Goal: Task Accomplishment & Management: Complete application form

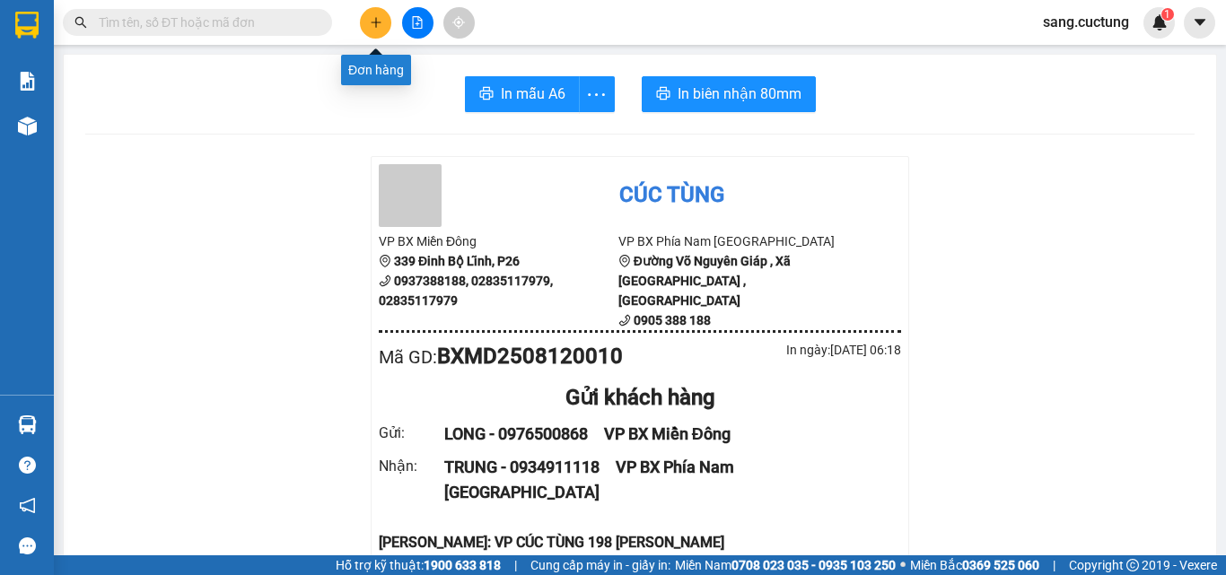
click at [372, 19] on icon "plus" at bounding box center [376, 22] width 13 height 13
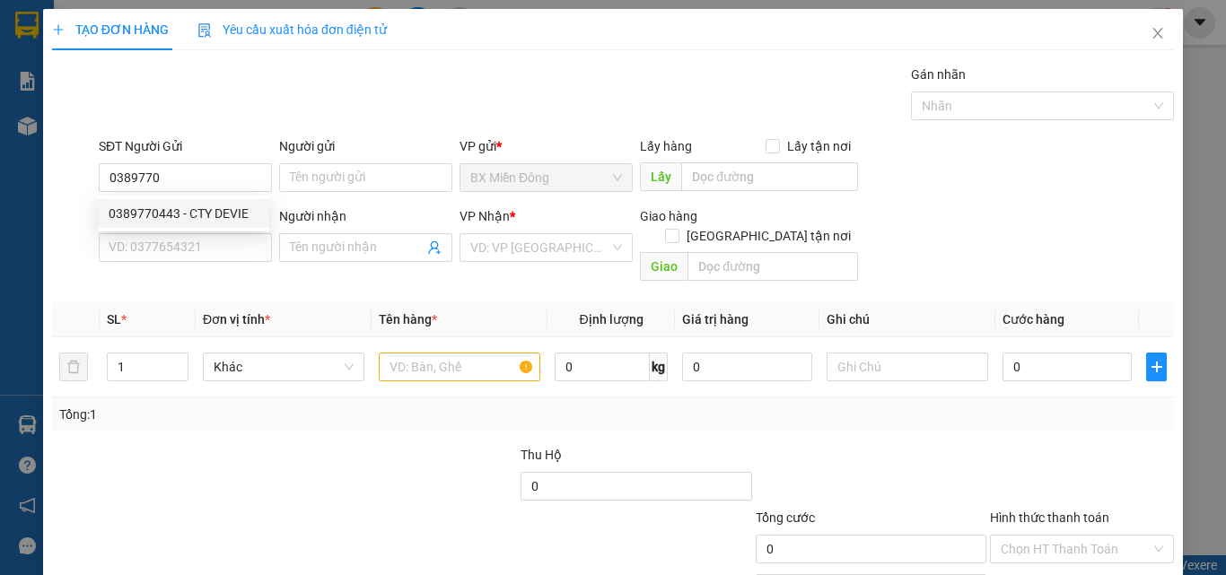
click at [223, 217] on div "0389770443 - CTY DEVIE" at bounding box center [184, 214] width 150 height 20
type input "0389770443"
type input "CTY DEVIE"
type input "0905331646"
type input "[PERSON_NAME]"
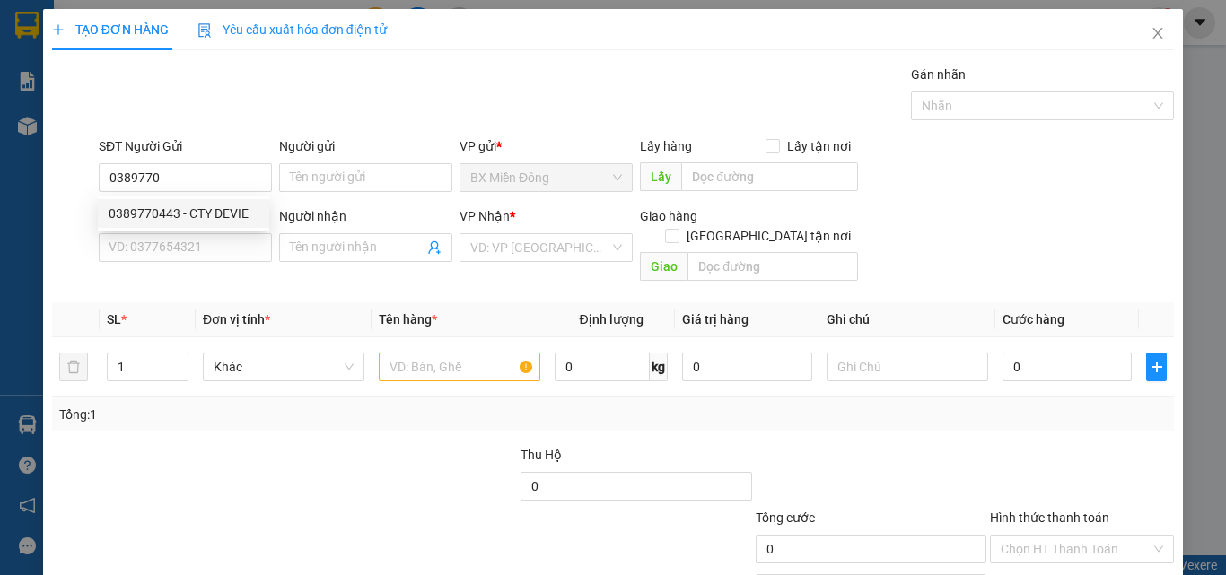
checkbox input "true"
type input "198 [PERSON_NAME] , [PERSON_NAME] , [GEOGRAPHIC_DATA]"
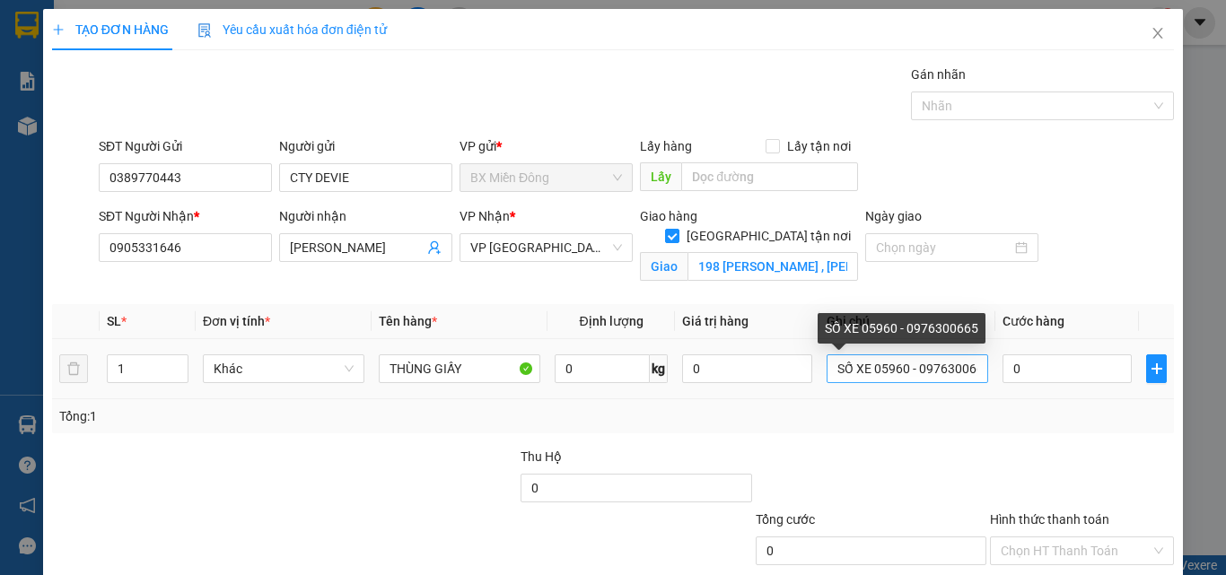
type input "0389770443"
click at [900, 366] on input "SỐ XE 05960 - 0976300665" at bounding box center [908, 369] width 162 height 29
click at [965, 365] on input "SỐ XE 35742 - 0976300665" at bounding box center [908, 369] width 162 height 29
click at [965, 365] on input "SỐ XE 35742 - 09765" at bounding box center [908, 369] width 162 height 29
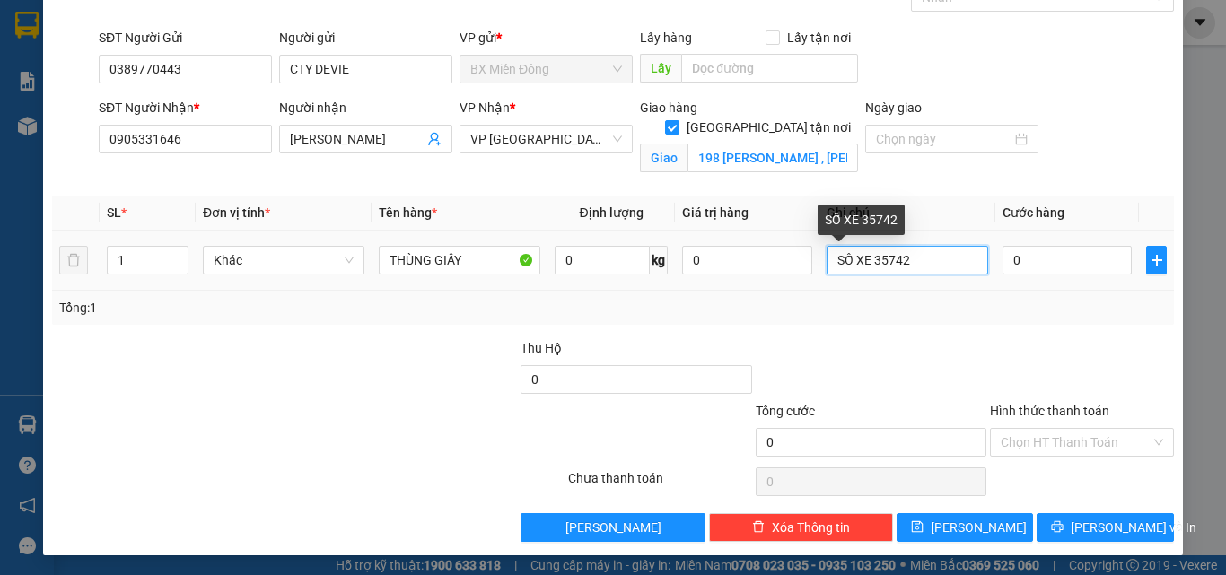
scroll to position [110, 0]
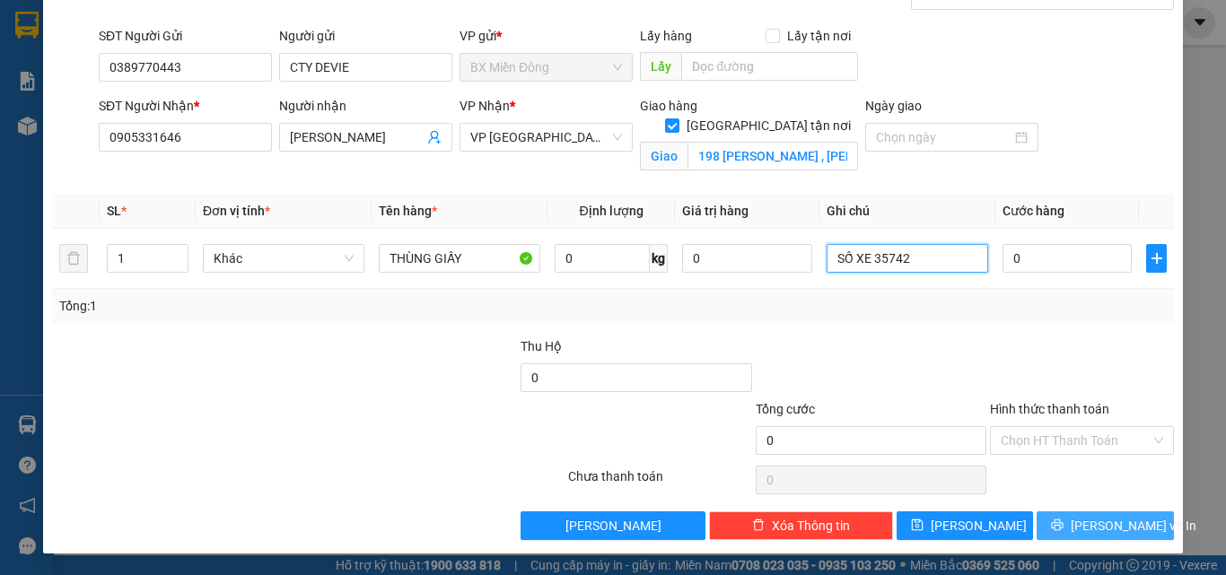
type input "SỐ XE 35742"
click at [1079, 533] on span "[PERSON_NAME] và In" at bounding box center [1134, 526] width 126 height 20
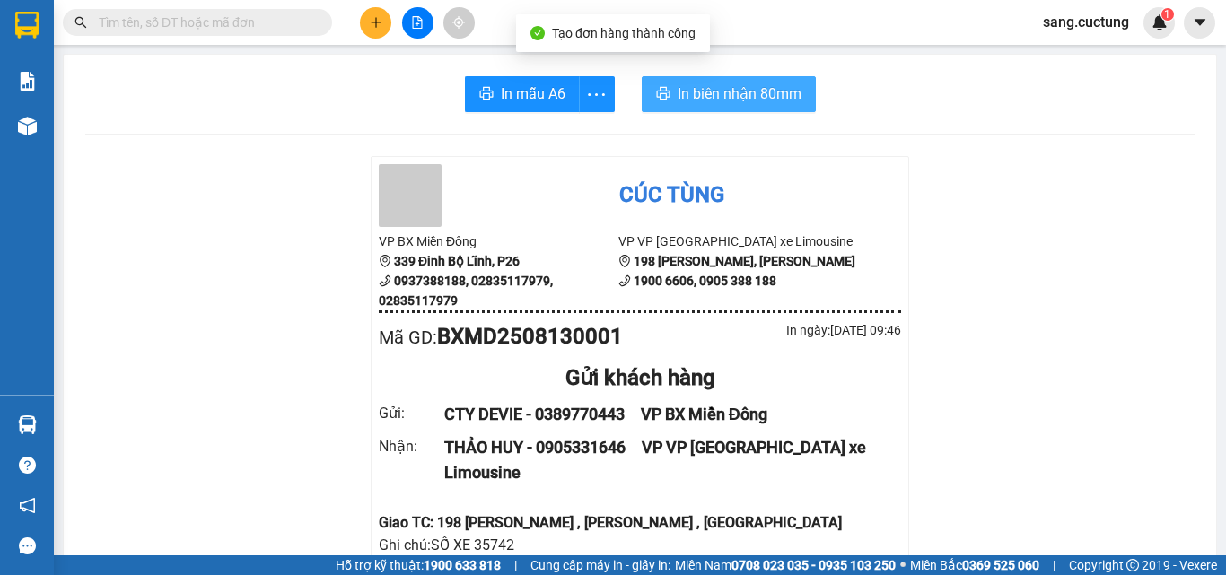
click at [769, 87] on span "In biên nhận 80mm" at bounding box center [740, 94] width 124 height 22
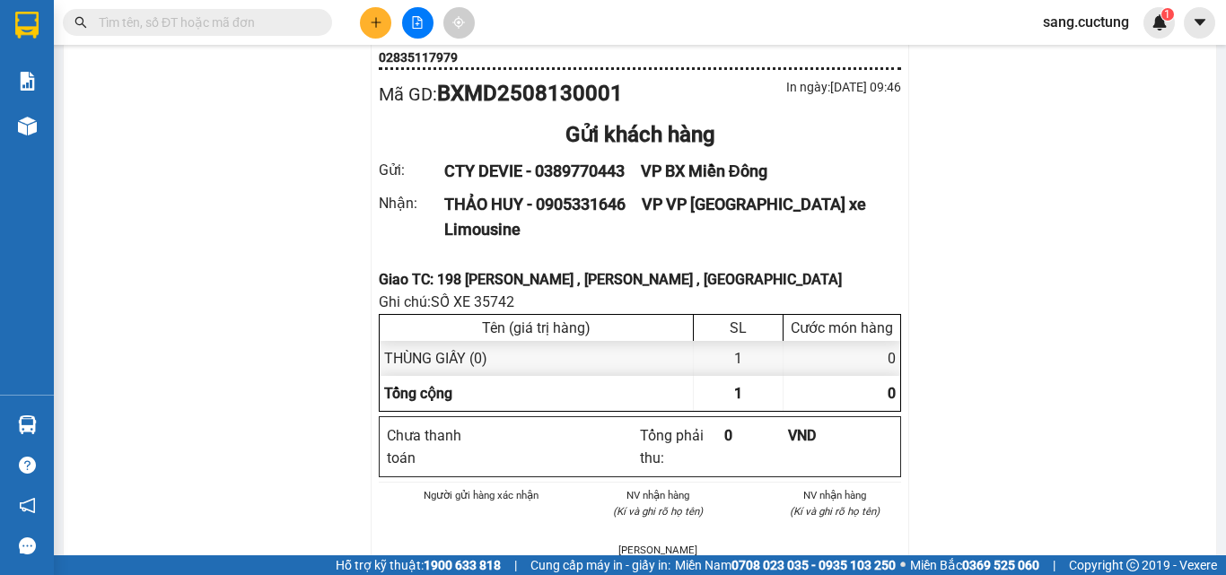
scroll to position [269, 0]
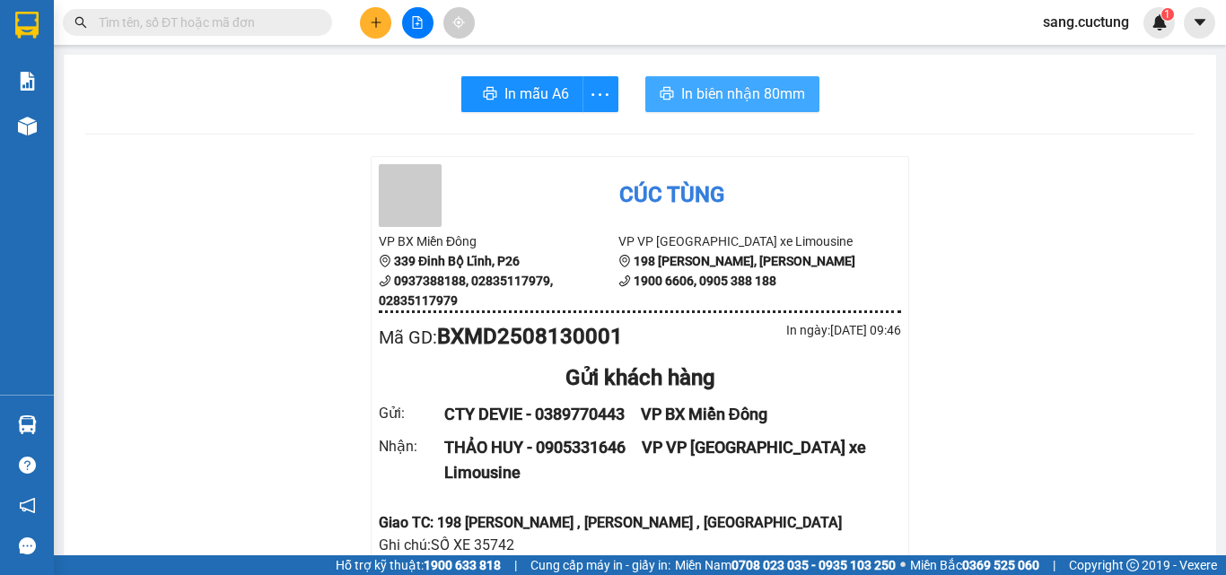
click at [719, 89] on span "In biên nhận 80mm" at bounding box center [743, 94] width 124 height 22
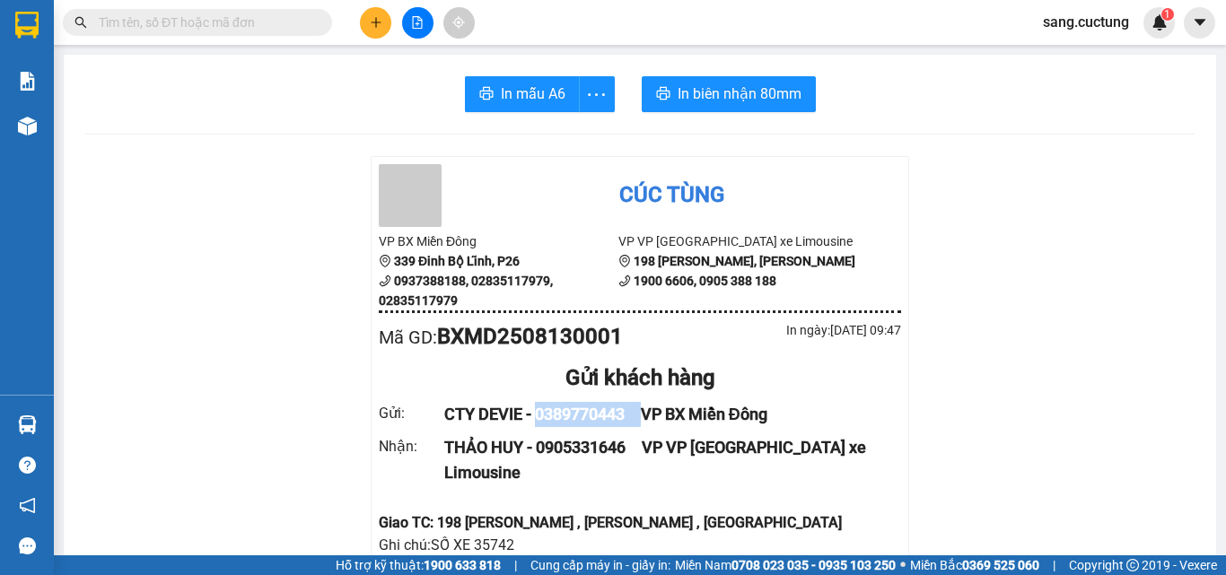
drag, startPoint x: 530, startPoint y: 413, endPoint x: 644, endPoint y: 427, distance: 114.0
click at [644, 427] on div "CTY DEVIE - 0389770443   VP BX Miền Đông" at bounding box center [661, 414] width 435 height 25
copy div "0389770443"
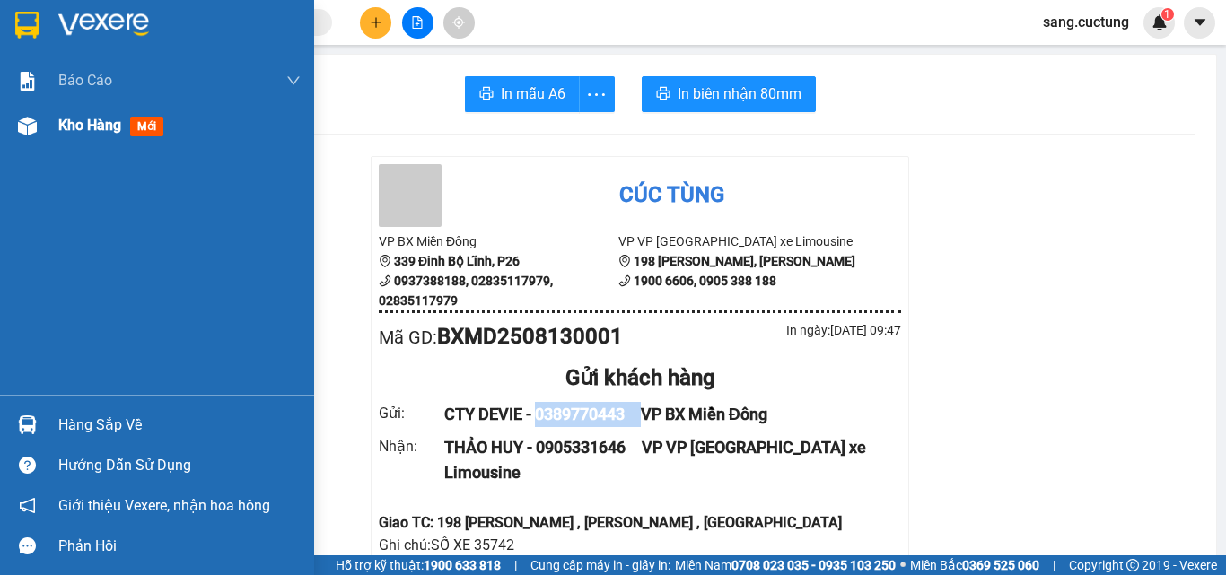
click at [103, 118] on span "Kho hàng" at bounding box center [89, 125] width 63 height 17
click at [105, 118] on span "Kho hàng" at bounding box center [89, 125] width 63 height 17
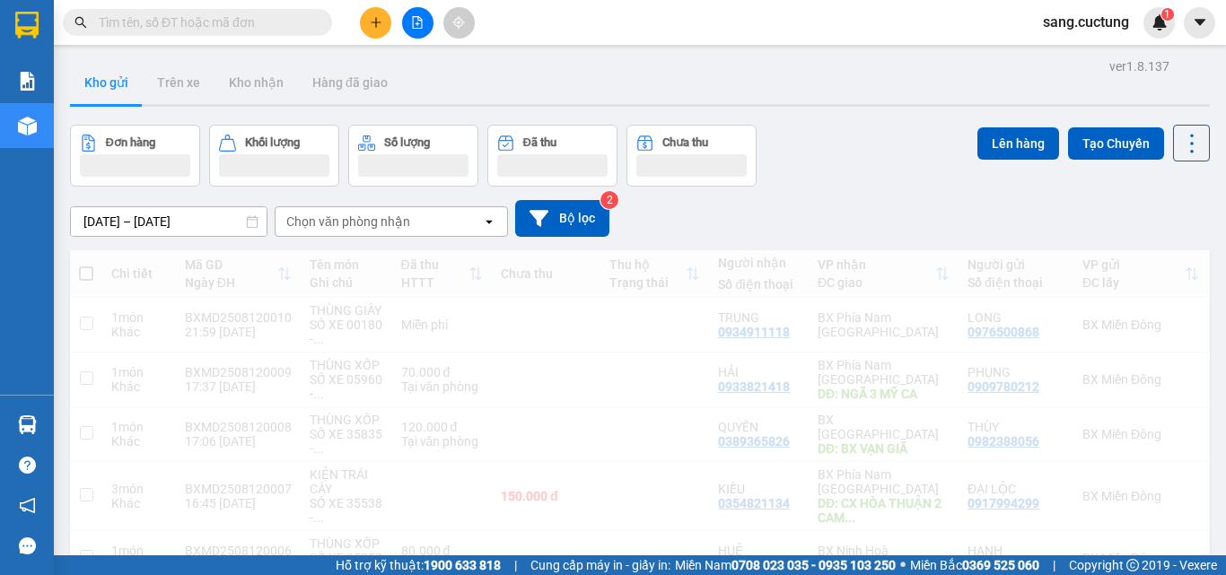
click at [110, 224] on input "[DATE] – [DATE]" at bounding box center [169, 221] width 196 height 29
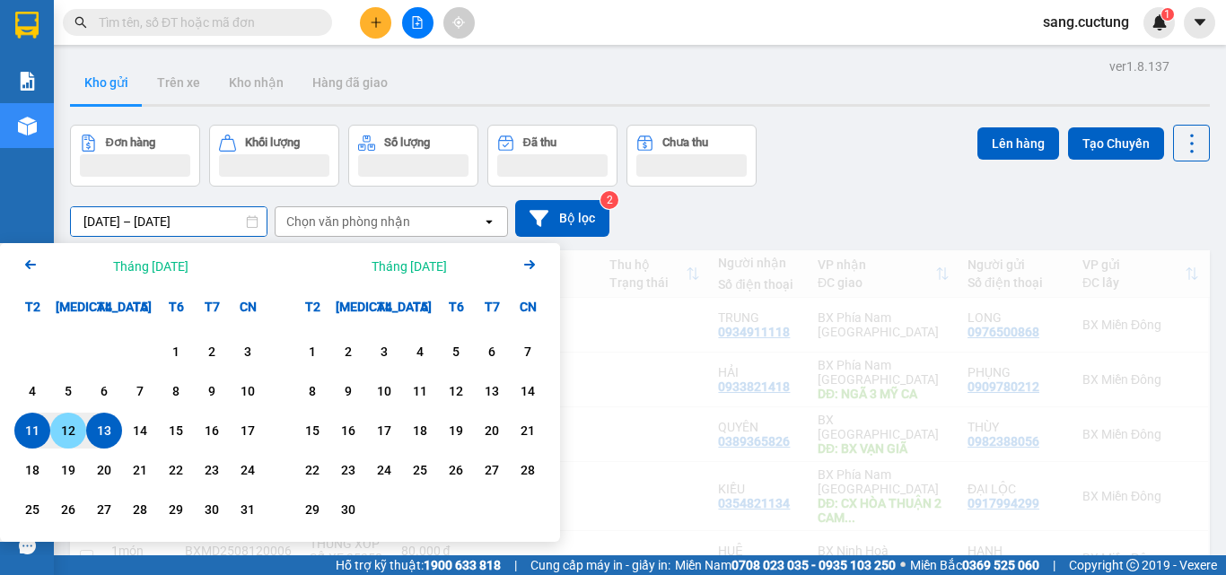
click at [65, 428] on div "12" at bounding box center [68, 431] width 25 height 22
type input "[DATE] – [DATE]"
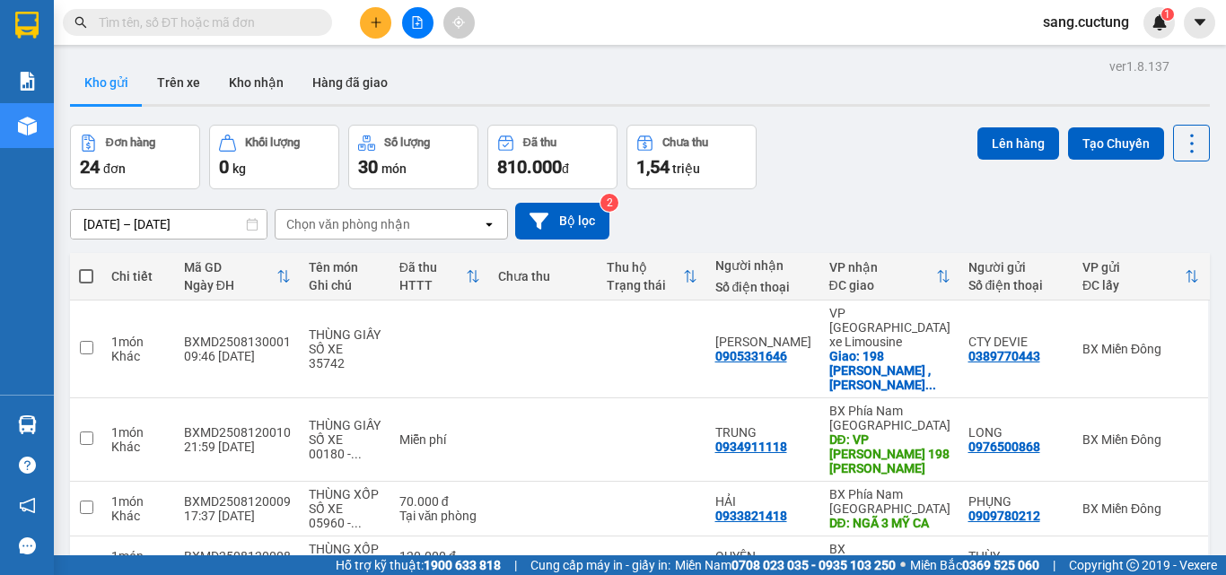
click at [499, 52] on main "ver 1.8.137 Kho gửi Trên xe Kho nhận Hàng đã giao Đơn hàng 24 đơn Khối lượng 0 …" at bounding box center [613, 278] width 1226 height 556
